Goal: Entertainment & Leisure: Browse casually

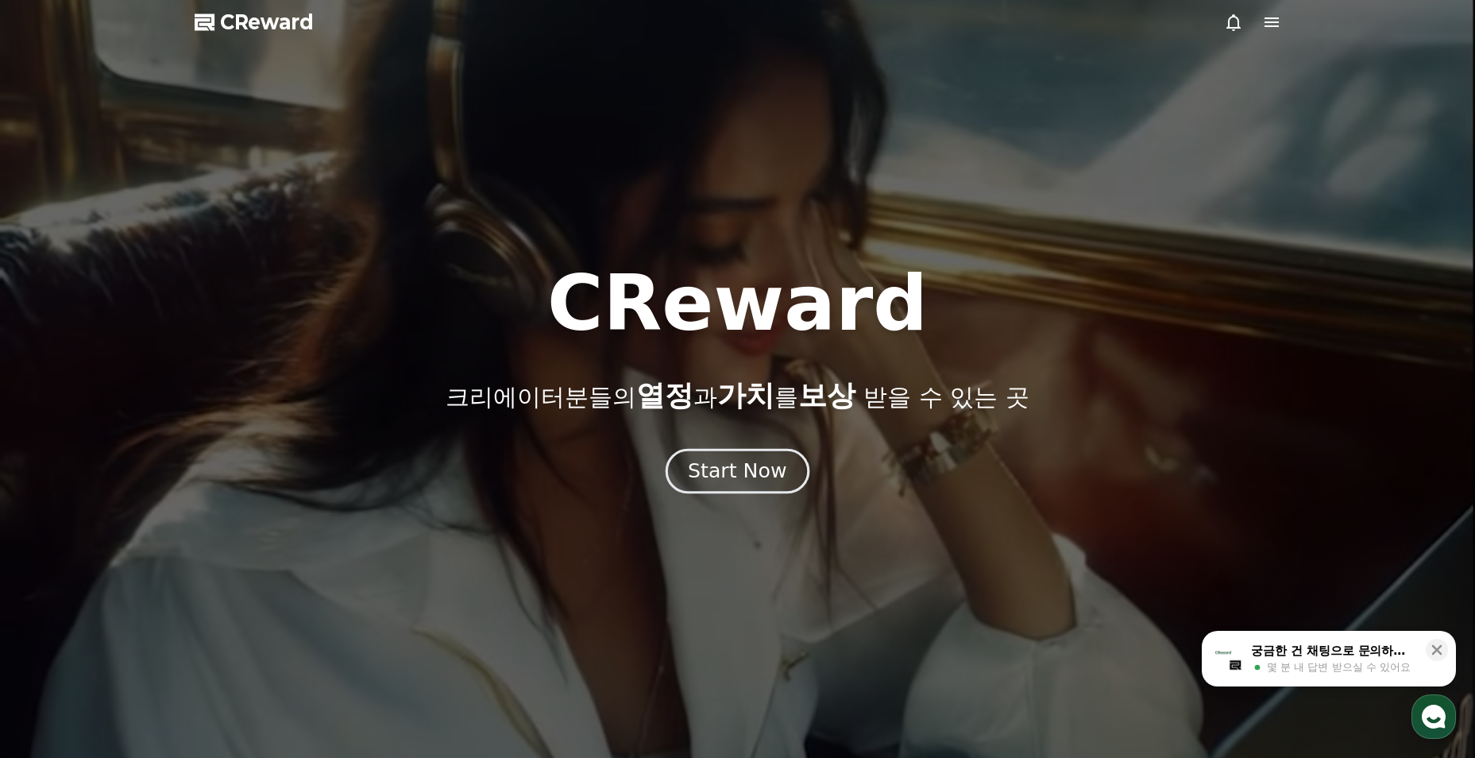
click at [767, 488] on button "Start Now" at bounding box center [737, 471] width 144 height 45
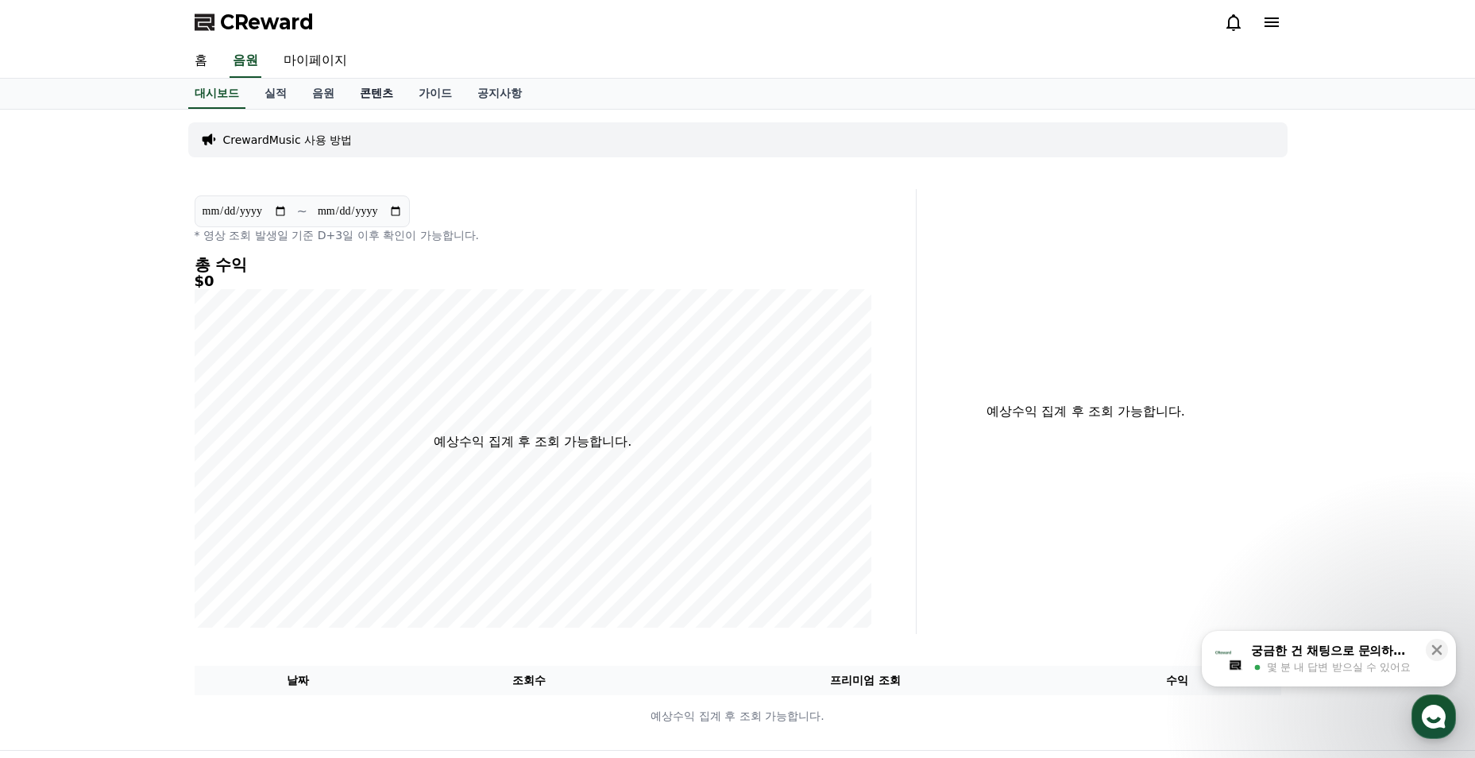
click at [367, 86] on link "콘텐츠" at bounding box center [376, 94] width 59 height 30
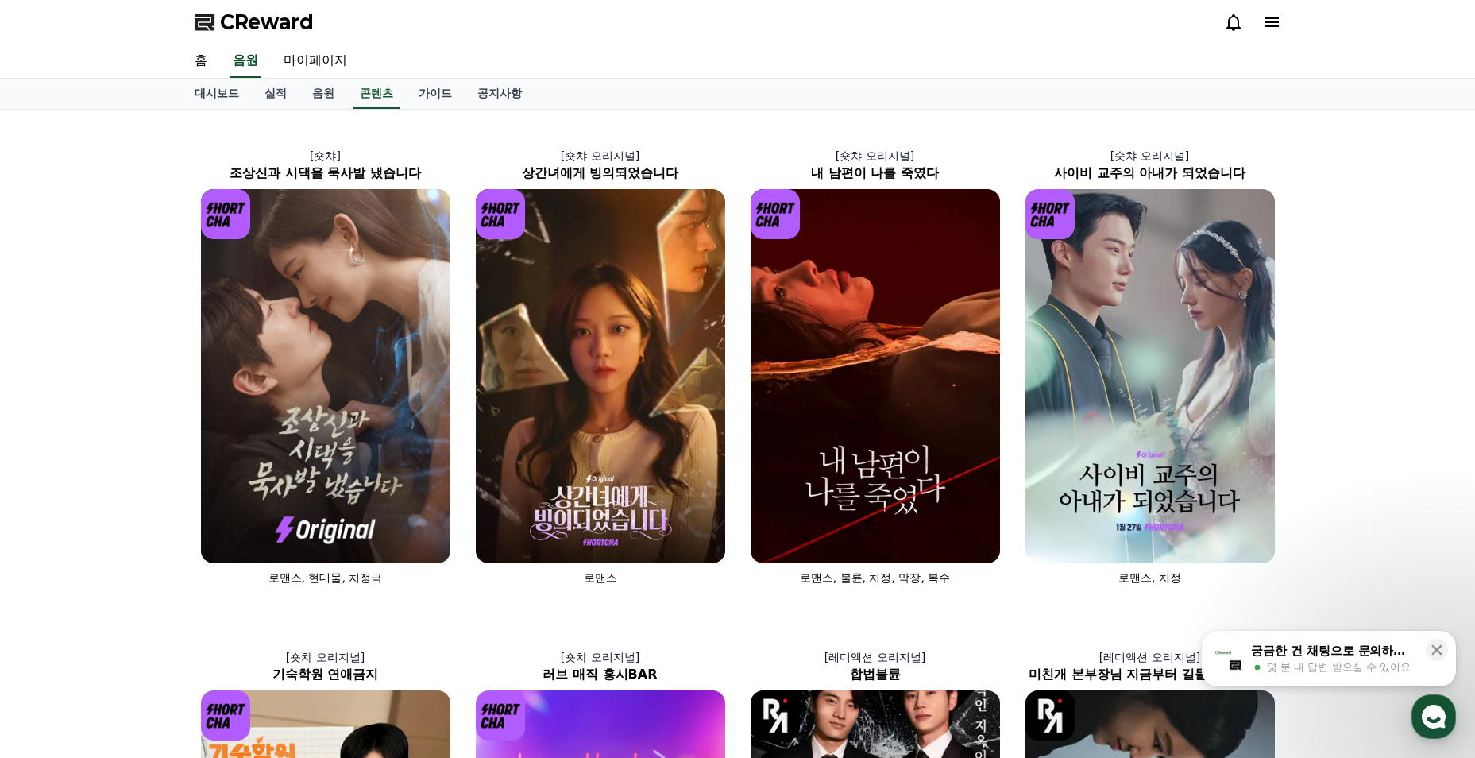
click at [1267, 21] on icon at bounding box center [1271, 22] width 14 height 10
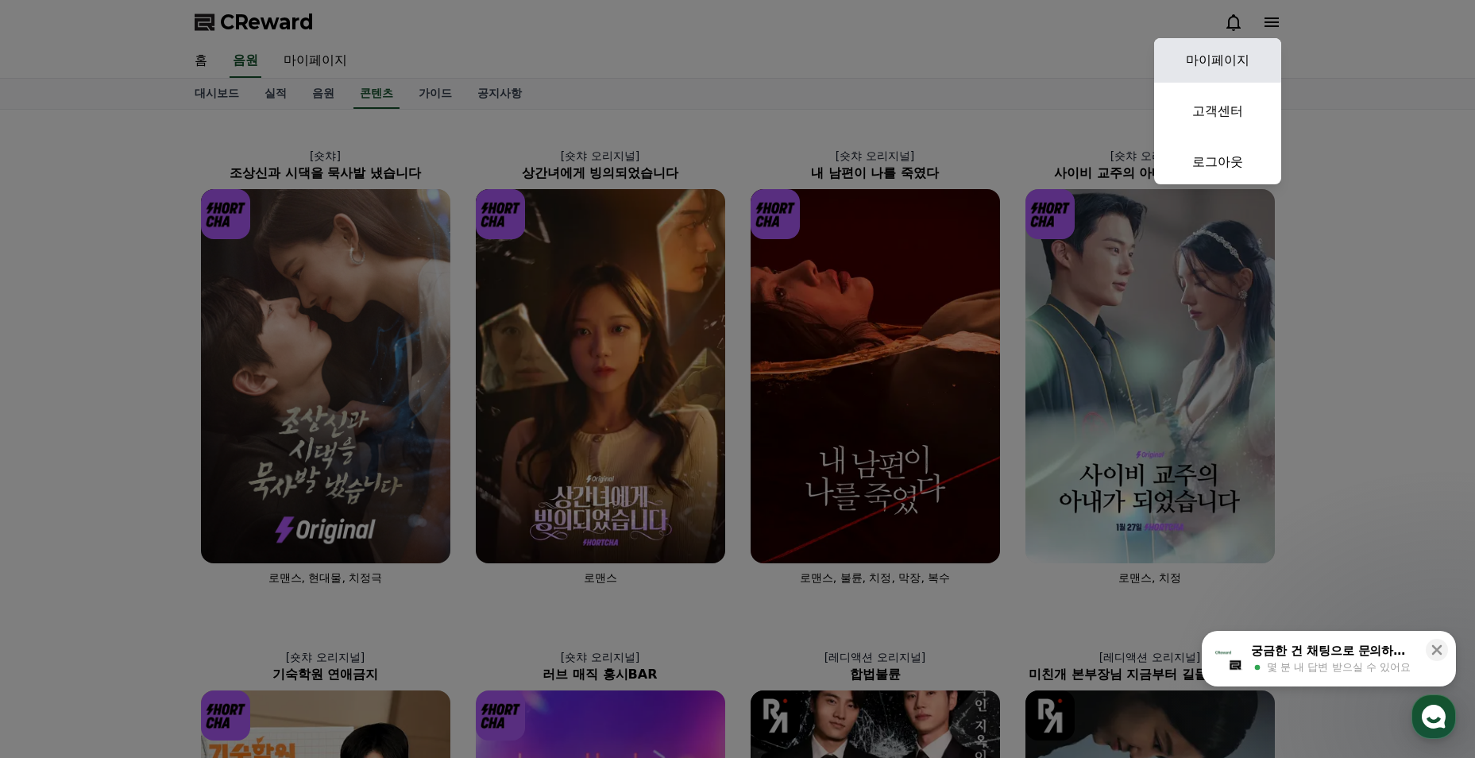
click at [1248, 54] on link "마이페이지" at bounding box center [1217, 60] width 127 height 44
select select "**********"
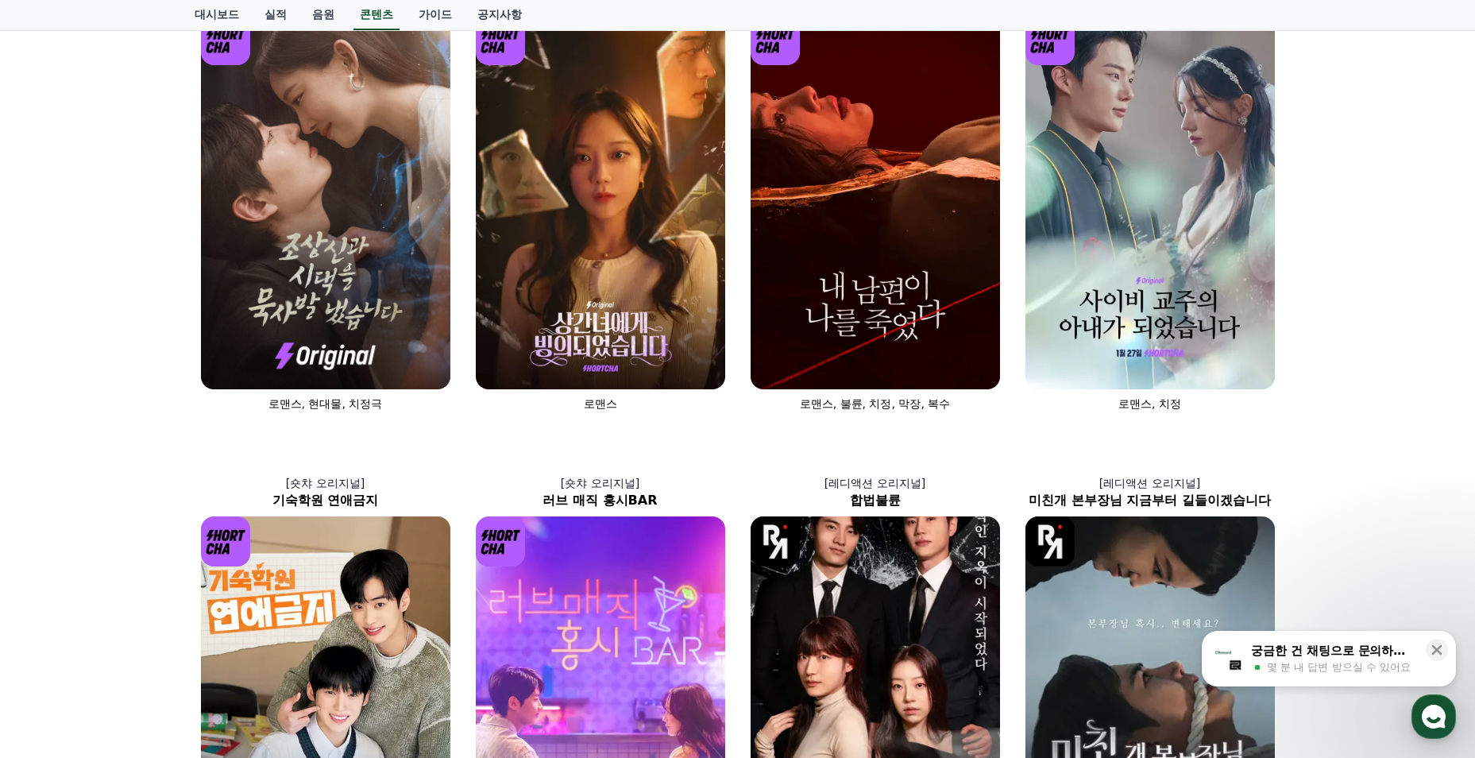
scroll to position [1047, 0]
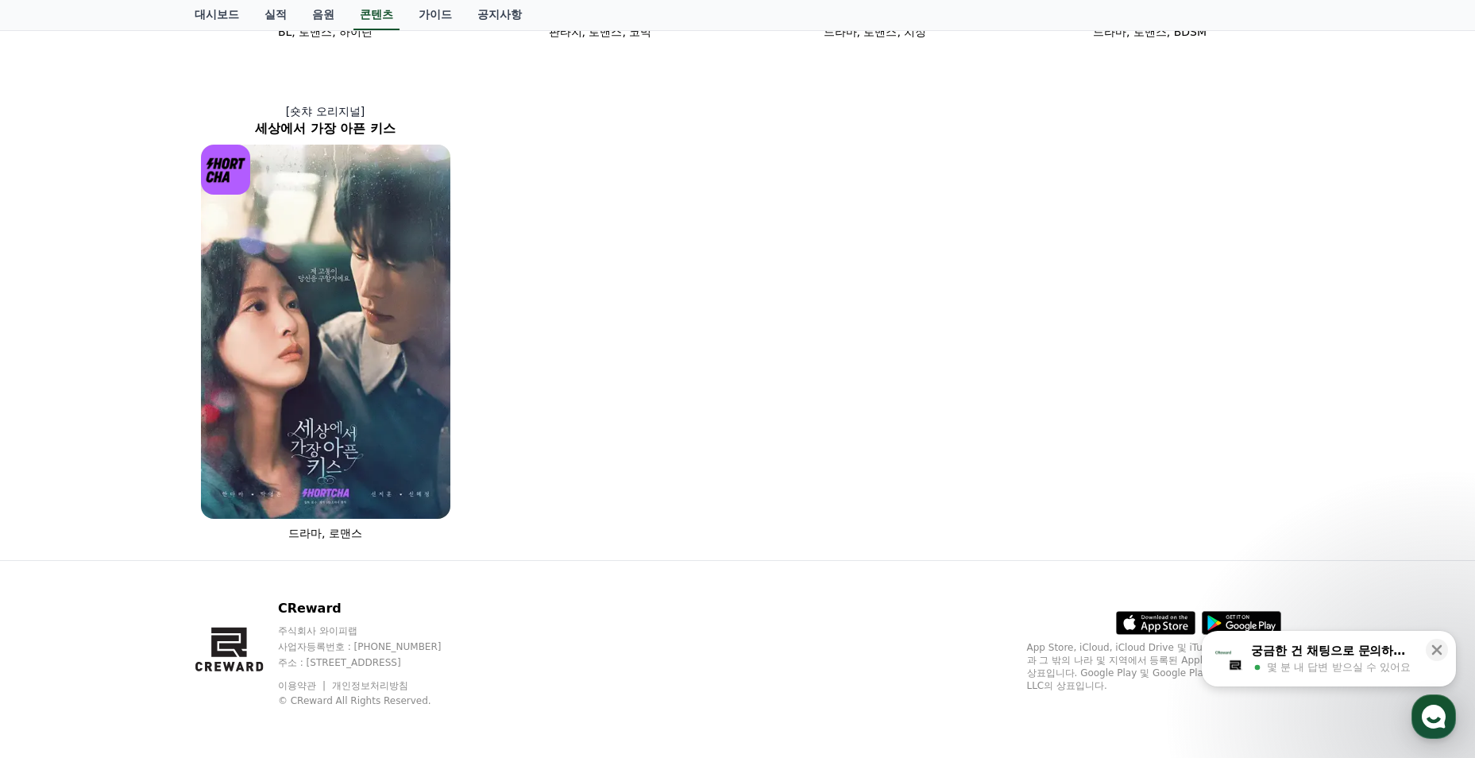
click at [270, 434] on img at bounding box center [325, 332] width 249 height 374
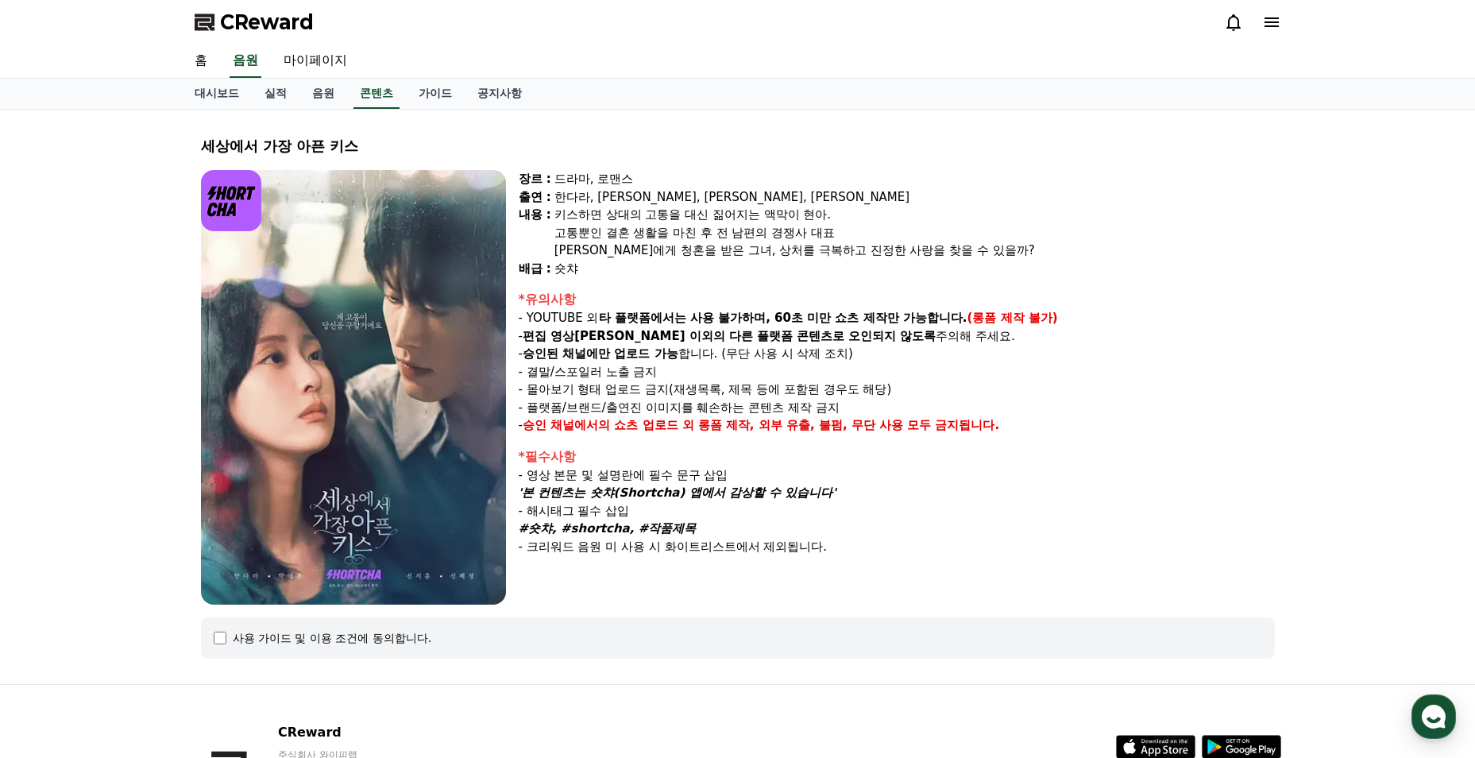
select select
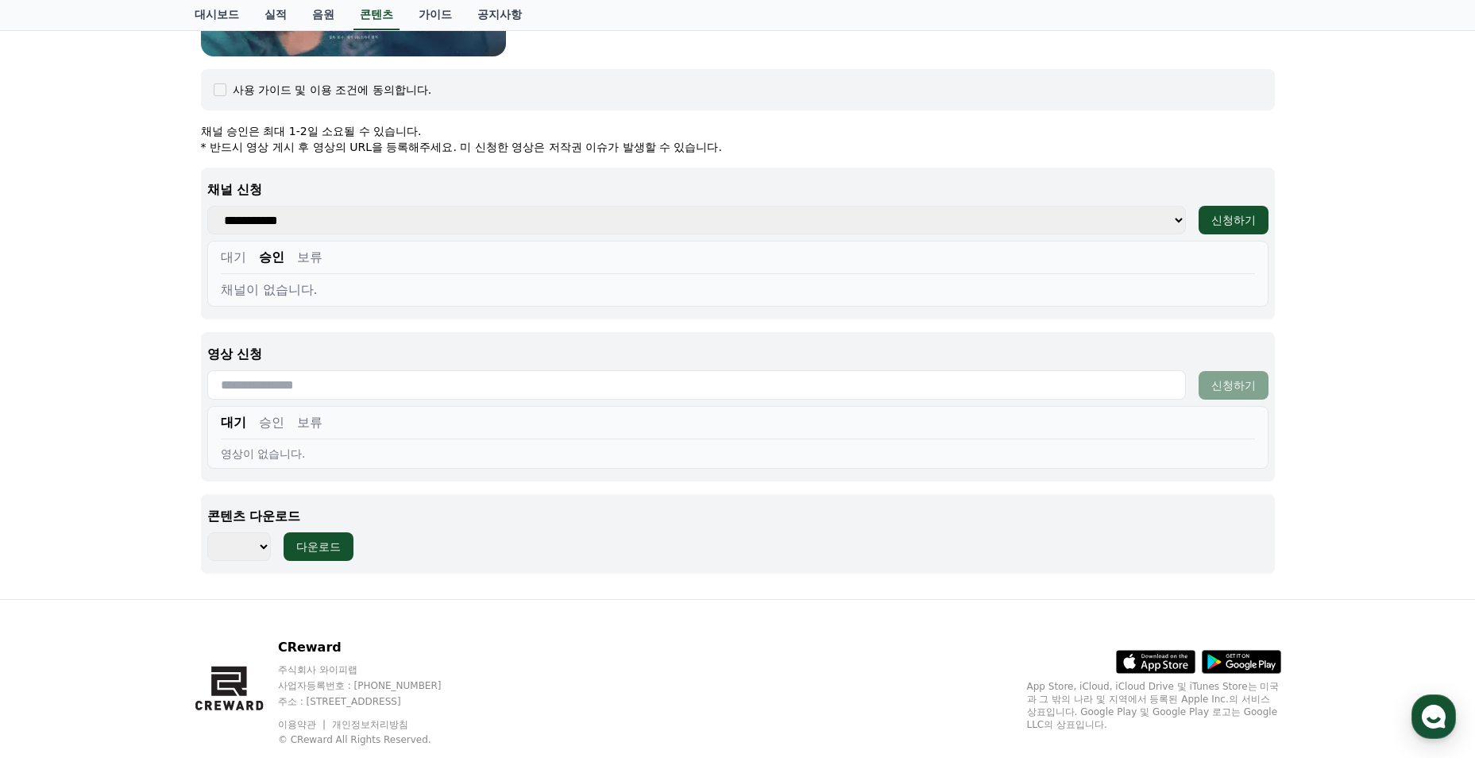
scroll to position [556, 0]
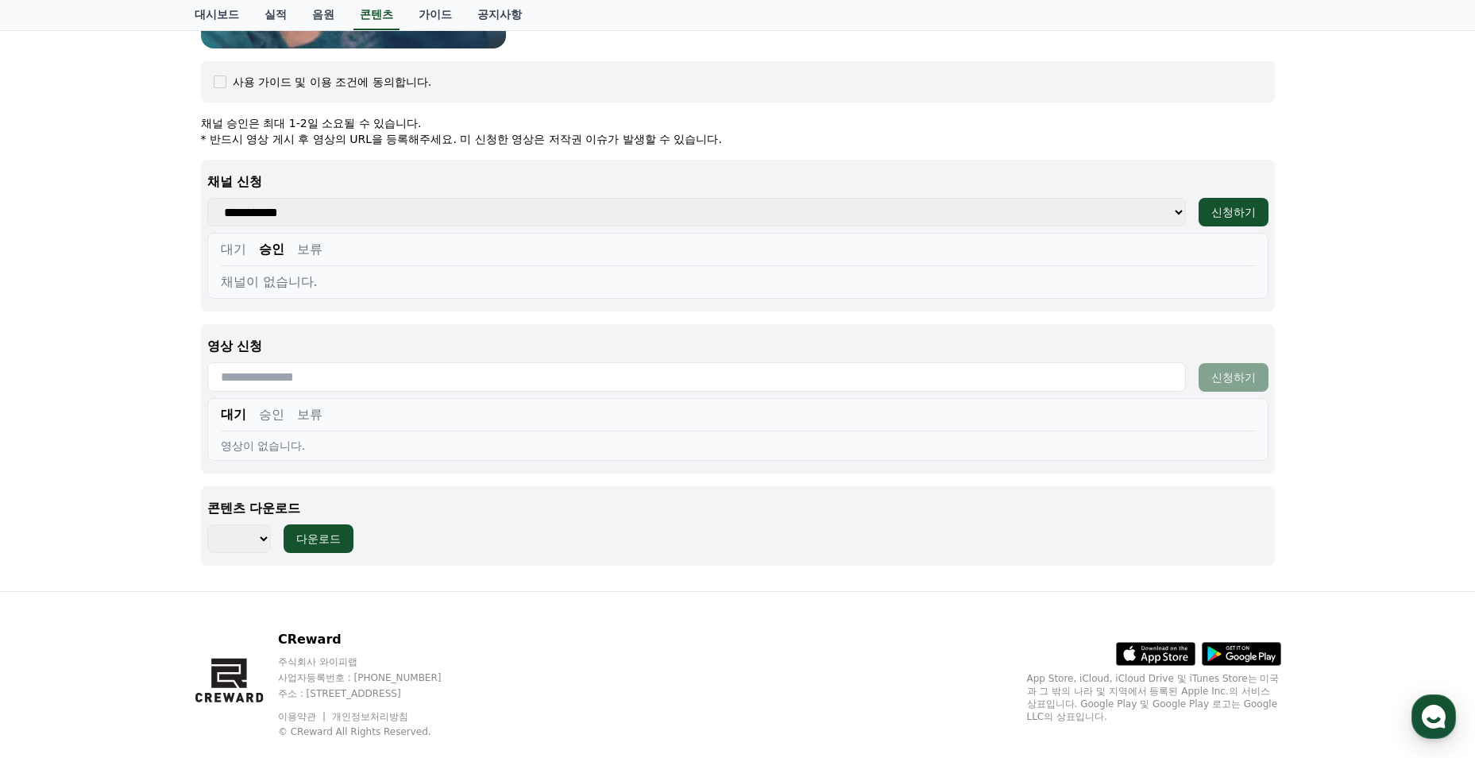
click at [242, 241] on button "대기" at bounding box center [233, 249] width 25 height 19
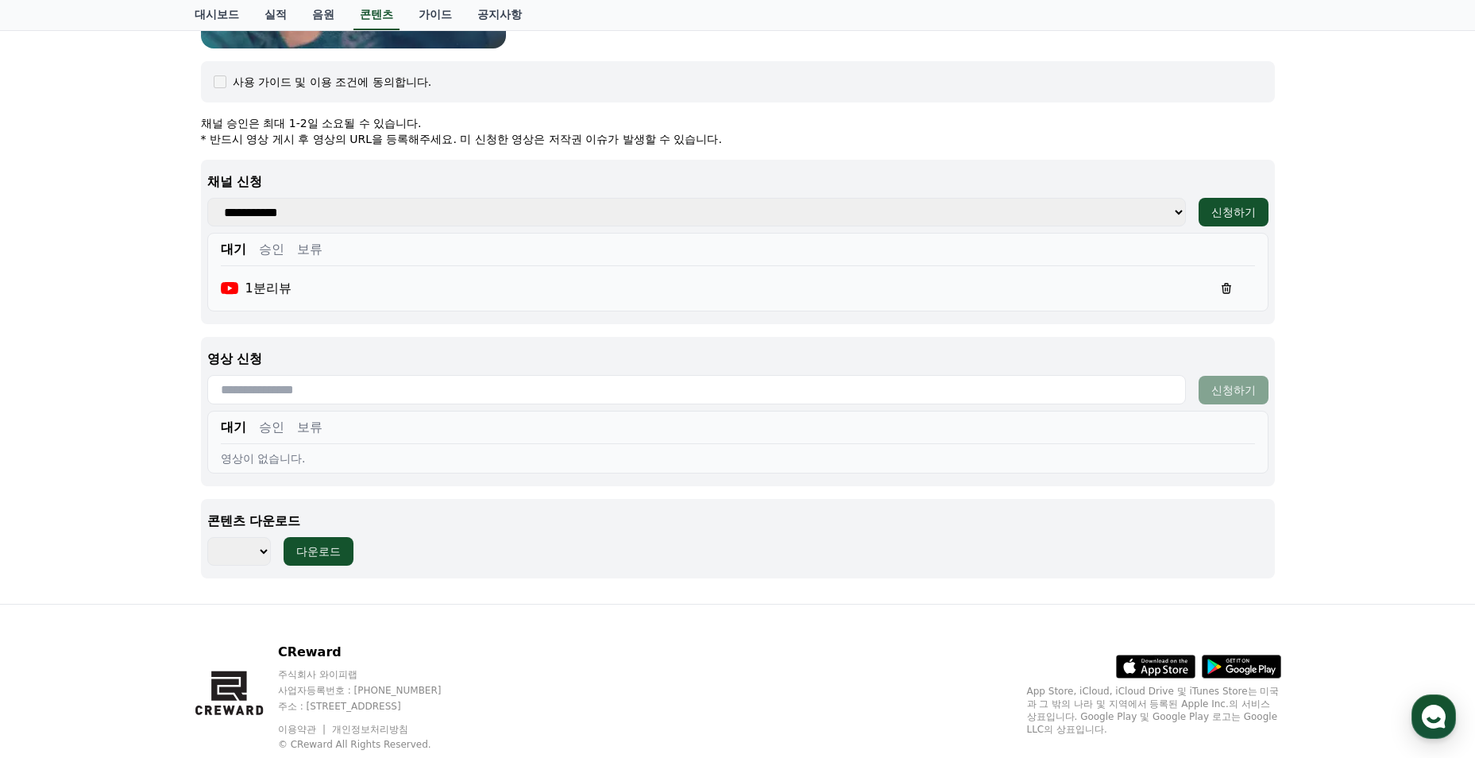
click at [260, 245] on button "승인" at bounding box center [271, 249] width 25 height 19
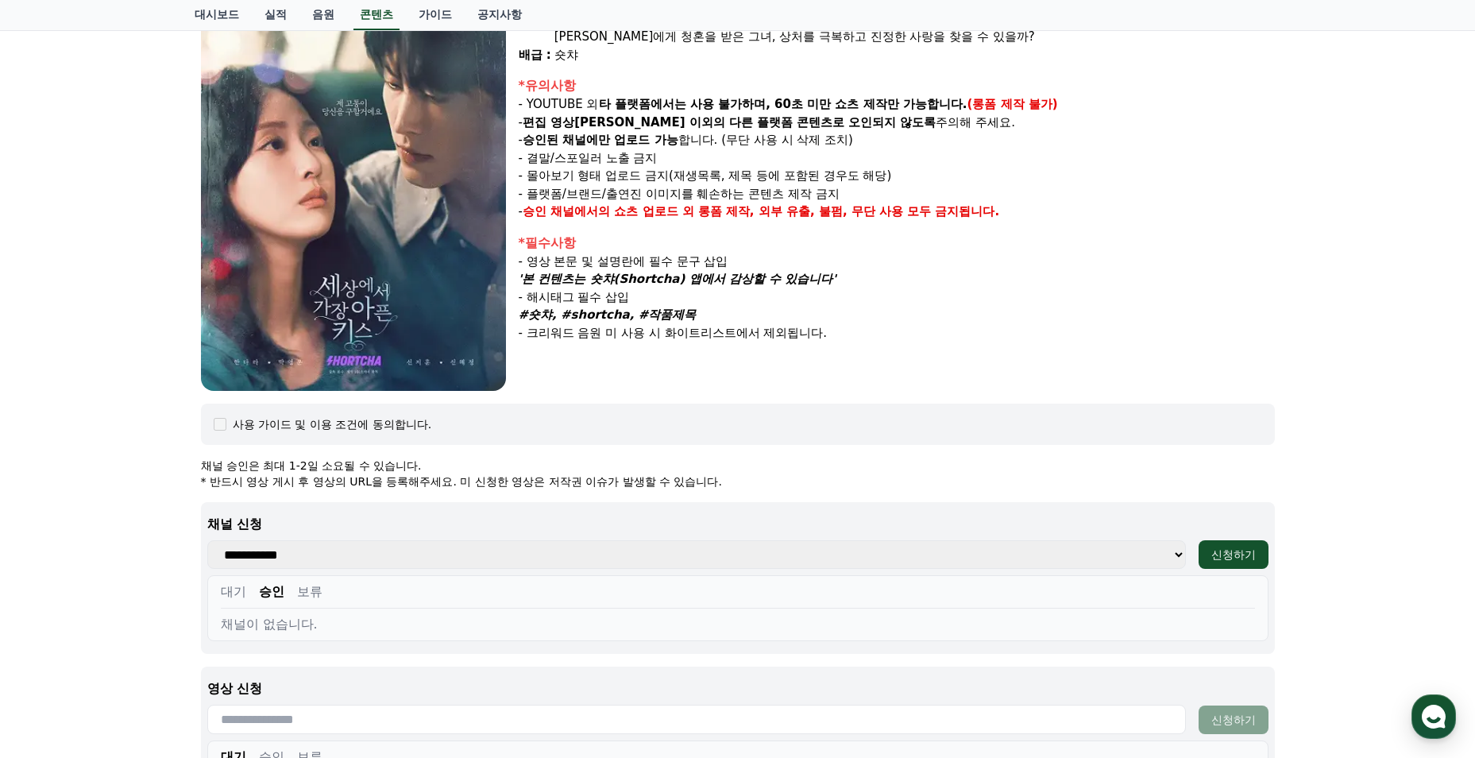
scroll to position [0, 0]
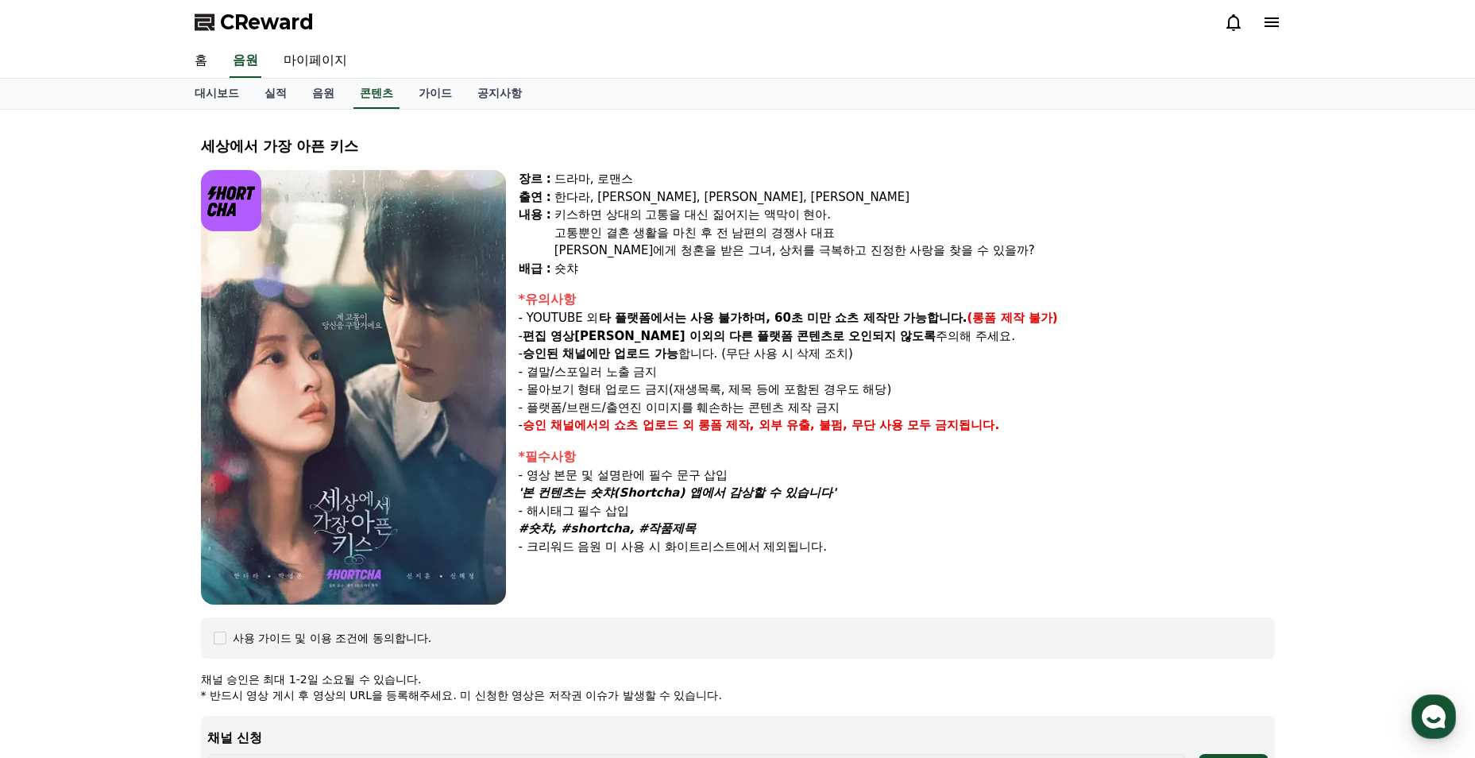
click at [865, 285] on div "장르 : 드라마, 로맨스 출연 : [PERSON_NAME], [PERSON_NAME], [PERSON_NAME], [PERSON_NAME] […" at bounding box center [897, 387] width 756 height 434
